Goal: Task Accomplishment & Management: Manage account settings

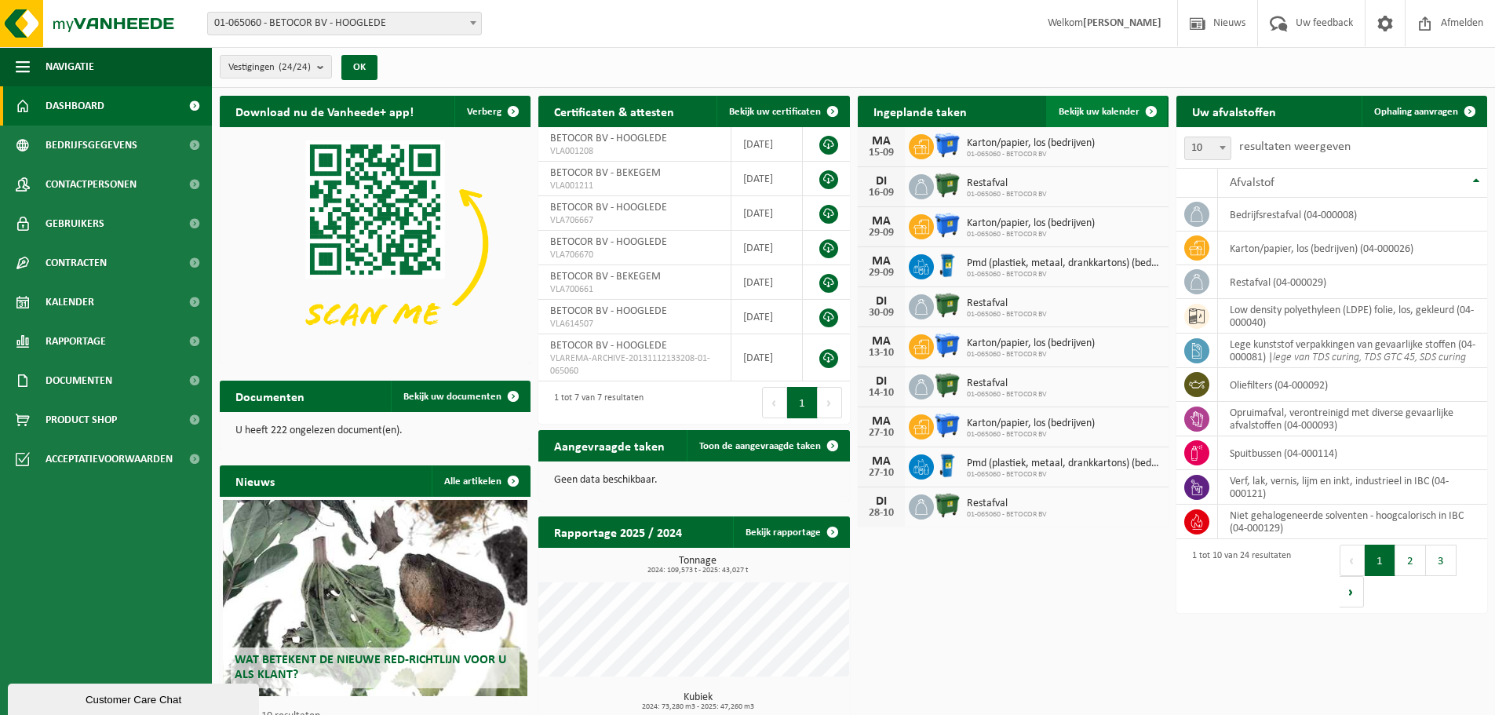
click at [1110, 111] on span "Bekijk uw kalender" at bounding box center [1098, 112] width 81 height 10
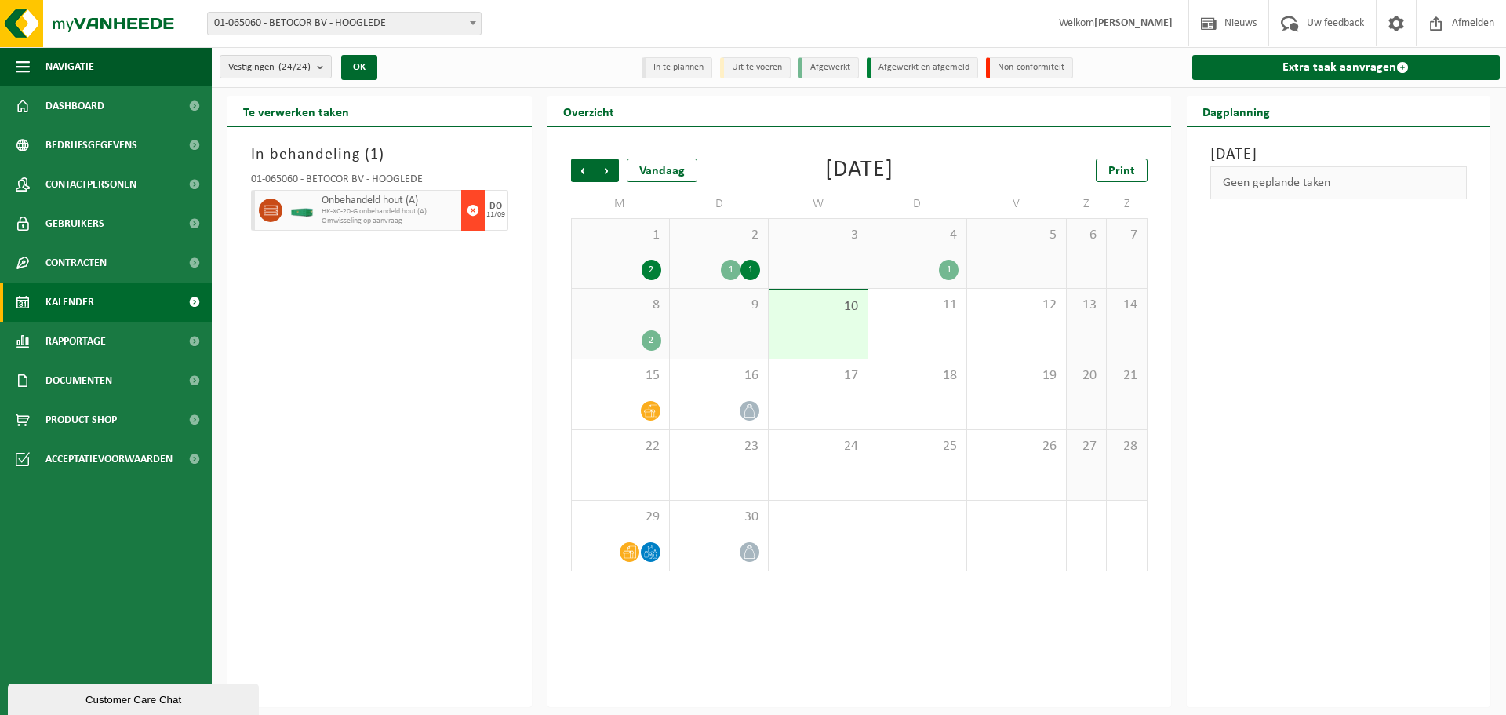
click at [475, 216] on span "button" at bounding box center [473, 210] width 13 height 31
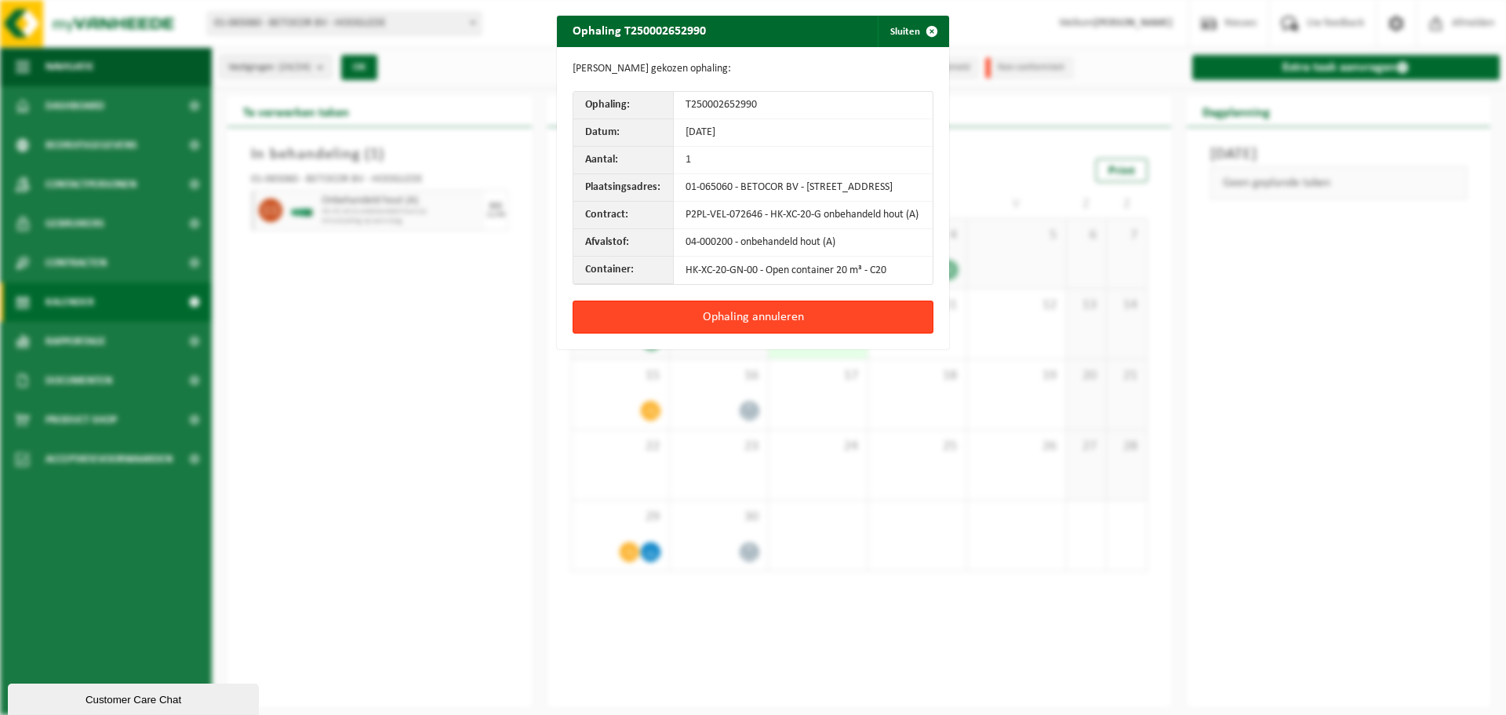
click at [745, 333] on button "Ophaling annuleren" at bounding box center [753, 316] width 361 height 33
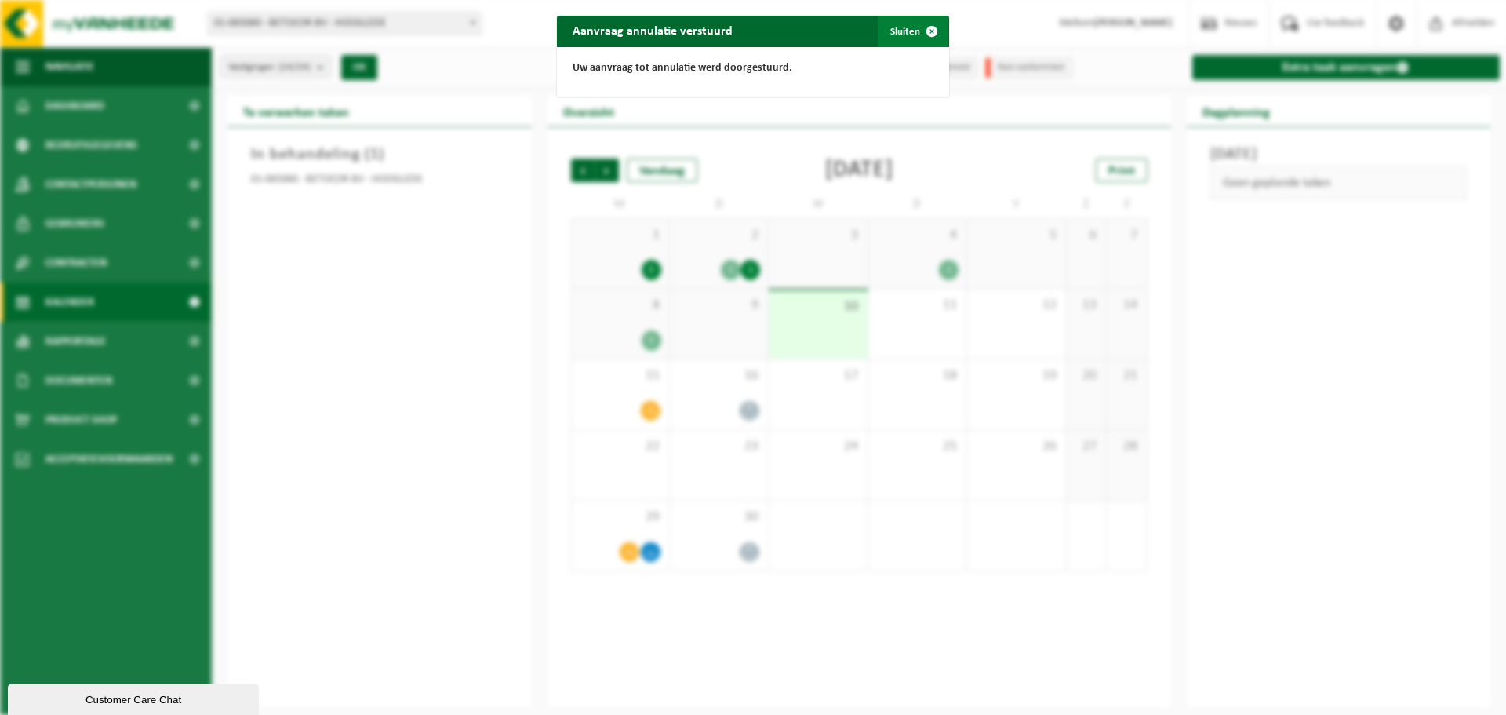
click at [920, 34] on span "button" at bounding box center [931, 31] width 31 height 31
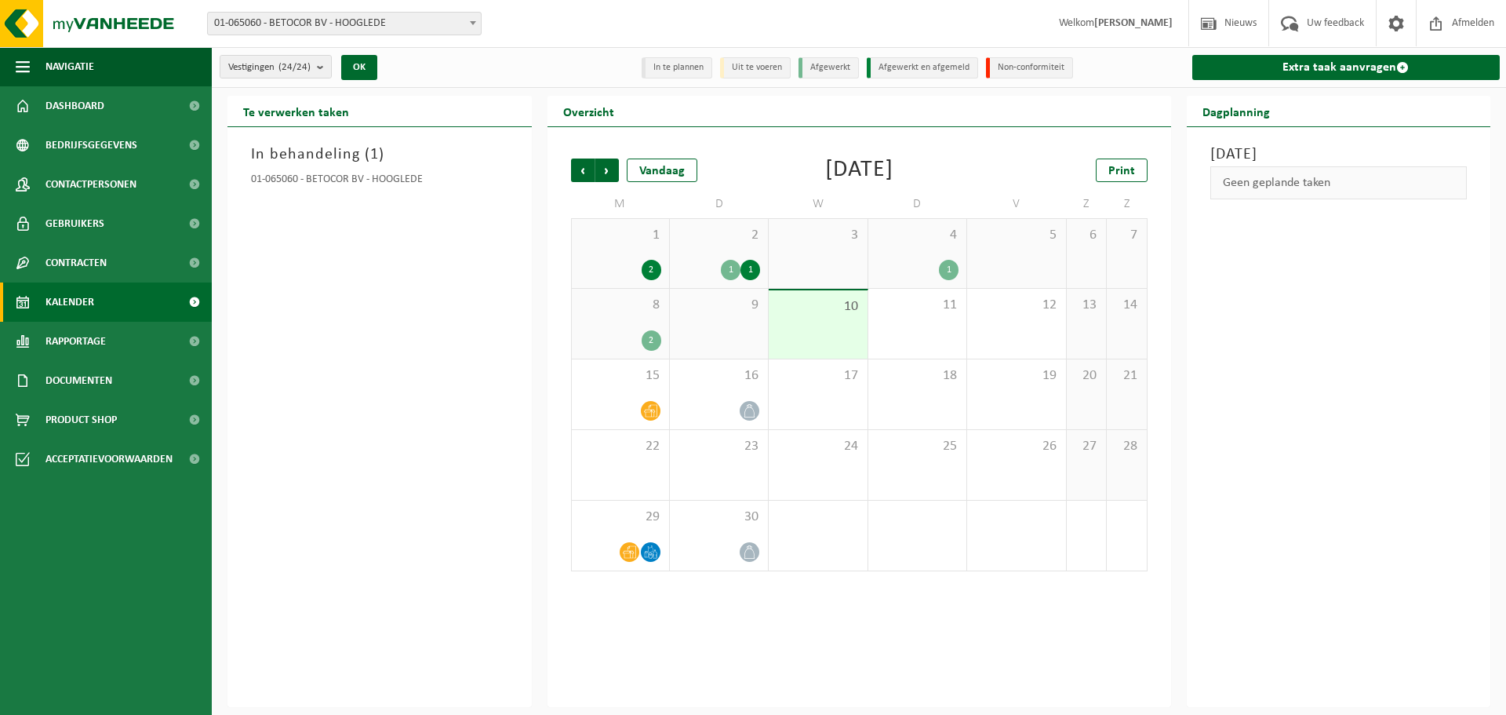
click at [380, 321] on div "In behandeling ( 1 ) 01-065060 - BETOCOR BV - HOOGLEDE" at bounding box center [380, 417] width 304 height 580
click at [1353, 313] on div "[DATE] Geen geplande taken" at bounding box center [1339, 417] width 304 height 580
click at [1207, 472] on div "[DATE] Geen geplande taken" at bounding box center [1339, 417] width 304 height 580
click at [428, 325] on div "In behandeling ( 1 ) 01-065060 - BETOCOR BV - HOOGLEDE" at bounding box center [380, 417] width 304 height 580
